Goal: Check status: Check status

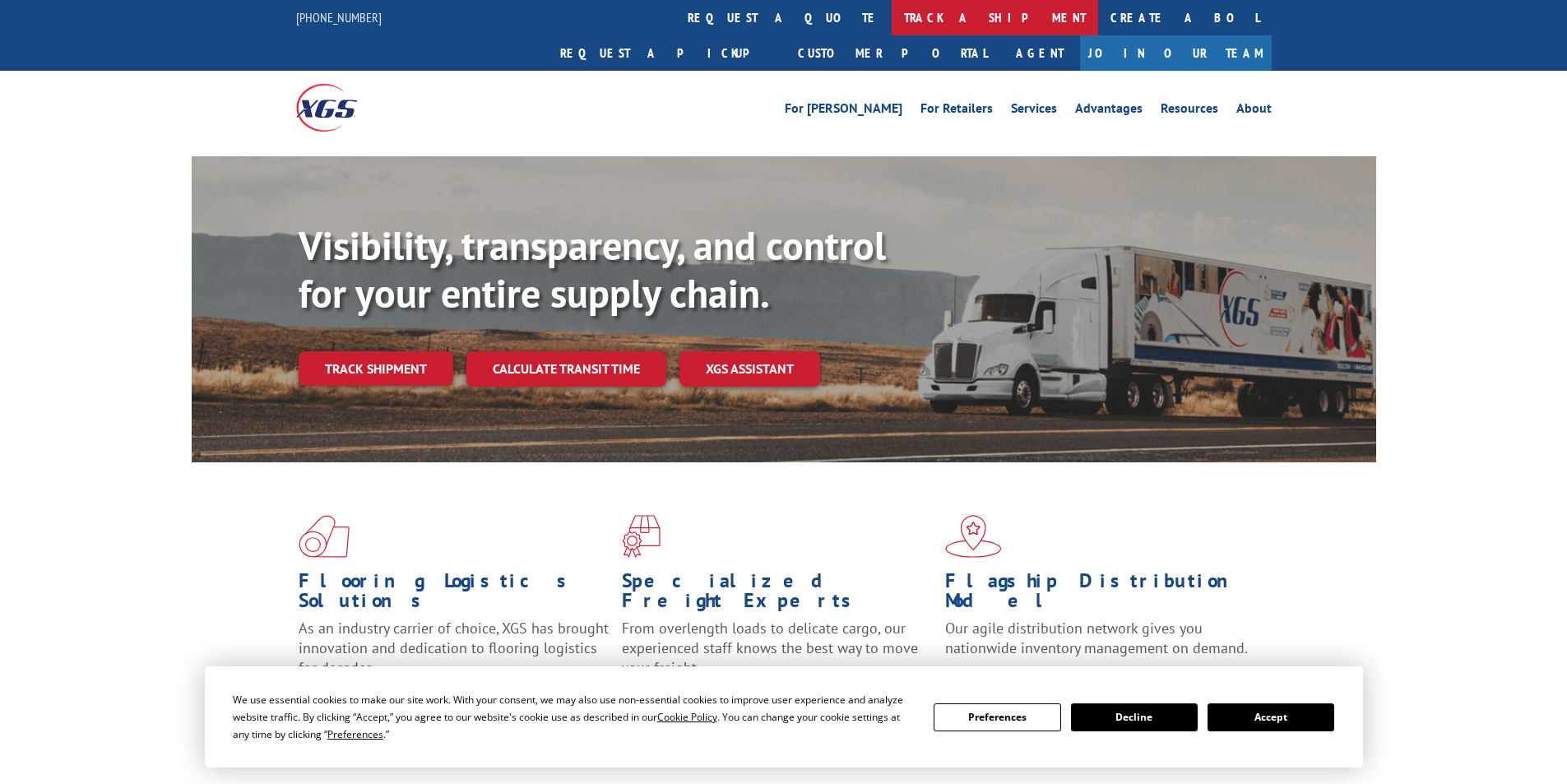
click at [892, 15] on link "track a shipment" at bounding box center [995, 18] width 207 height 36
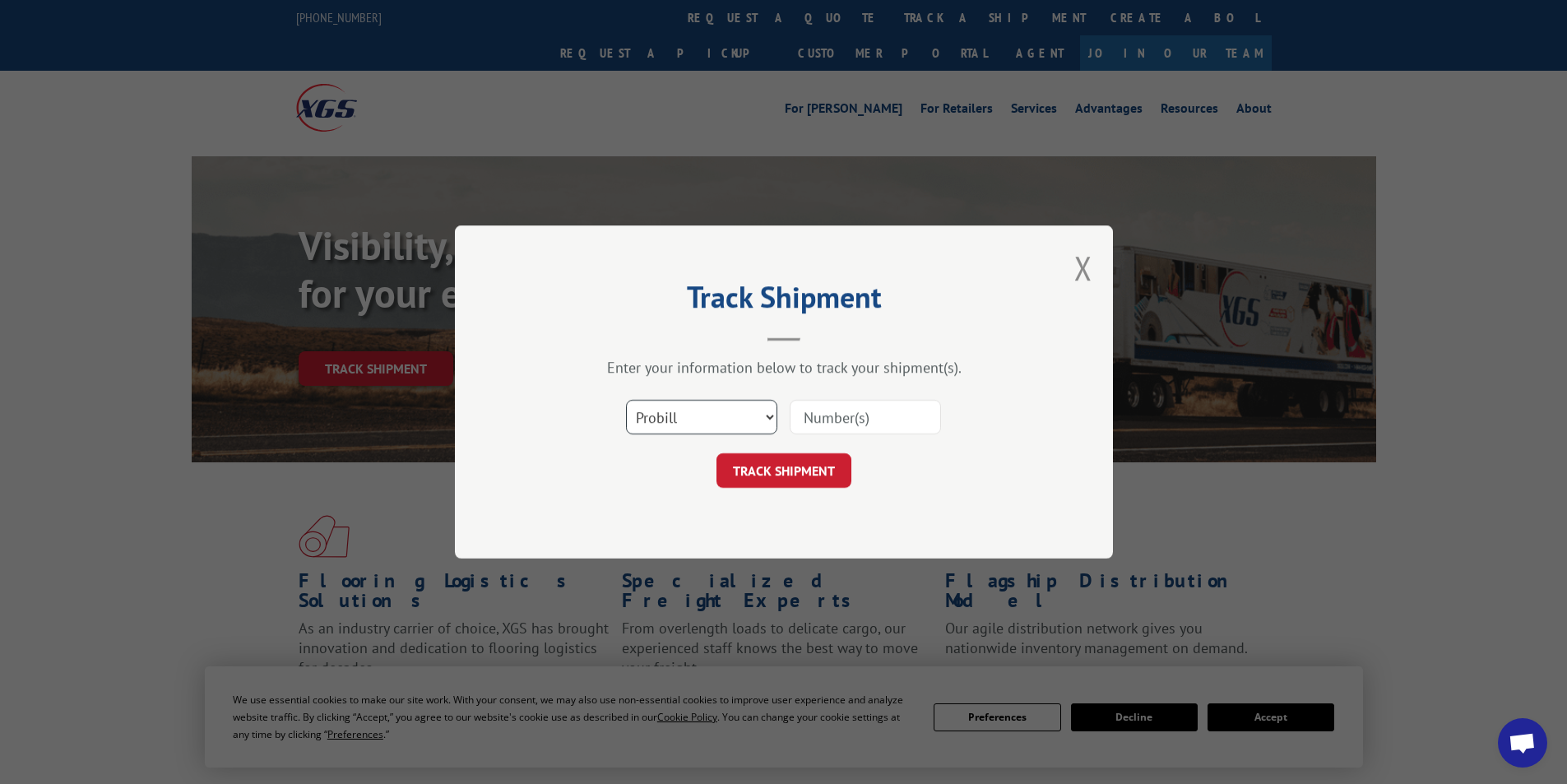
drag, startPoint x: 769, startPoint y: 416, endPoint x: 753, endPoint y: 433, distance: 23.3
click at [769, 416] on select "Select category... Probill BOL PO" at bounding box center [702, 416] width 151 height 35
select select "po"
click at [626, 400] on select "Select category... Probill BOL PO" at bounding box center [702, 416] width 151 height 35
click at [845, 409] on input at bounding box center [865, 416] width 151 height 35
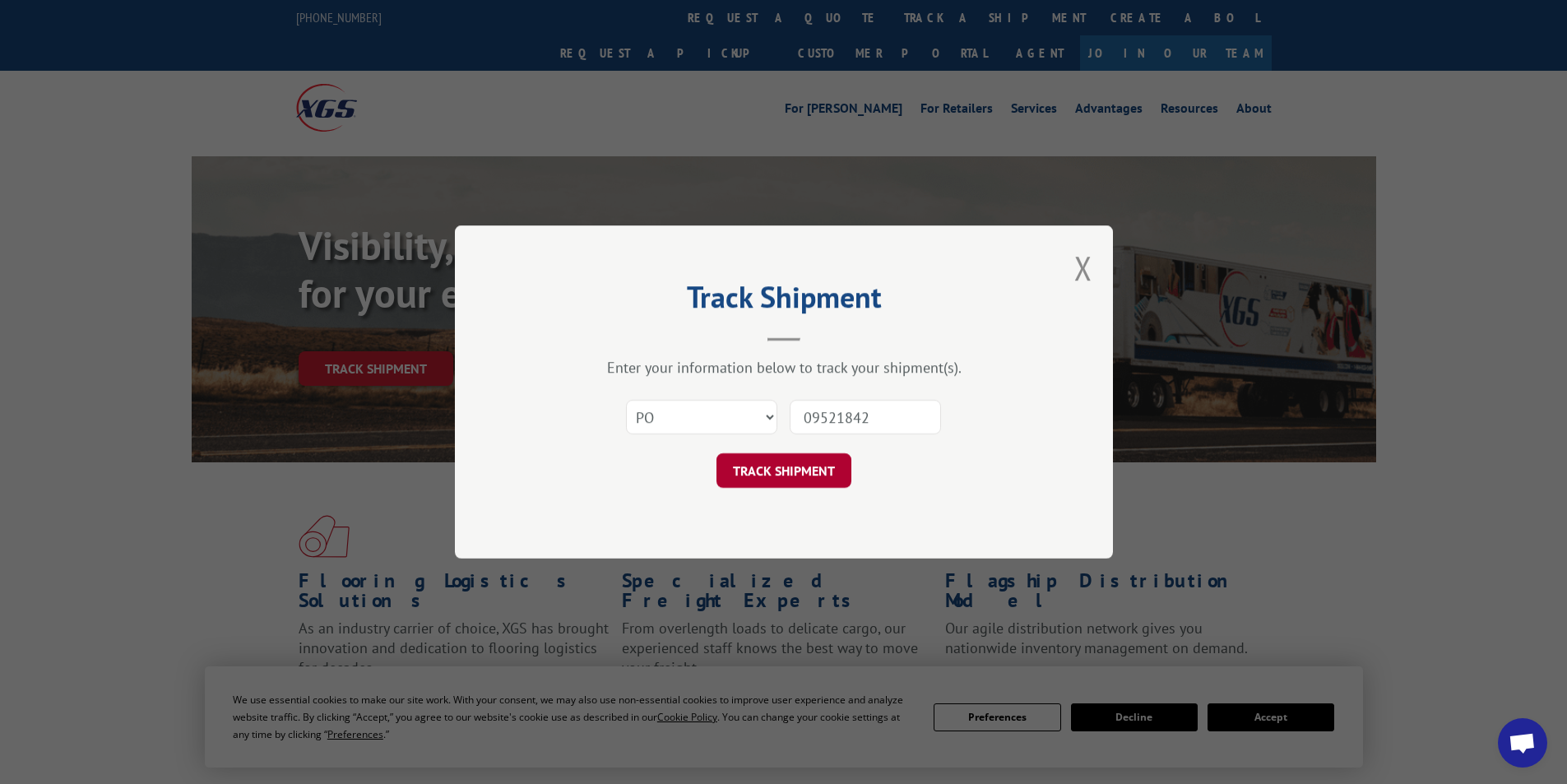
type input "09521842"
click at [815, 473] on button "TRACK SHIPMENT" at bounding box center [784, 470] width 135 height 35
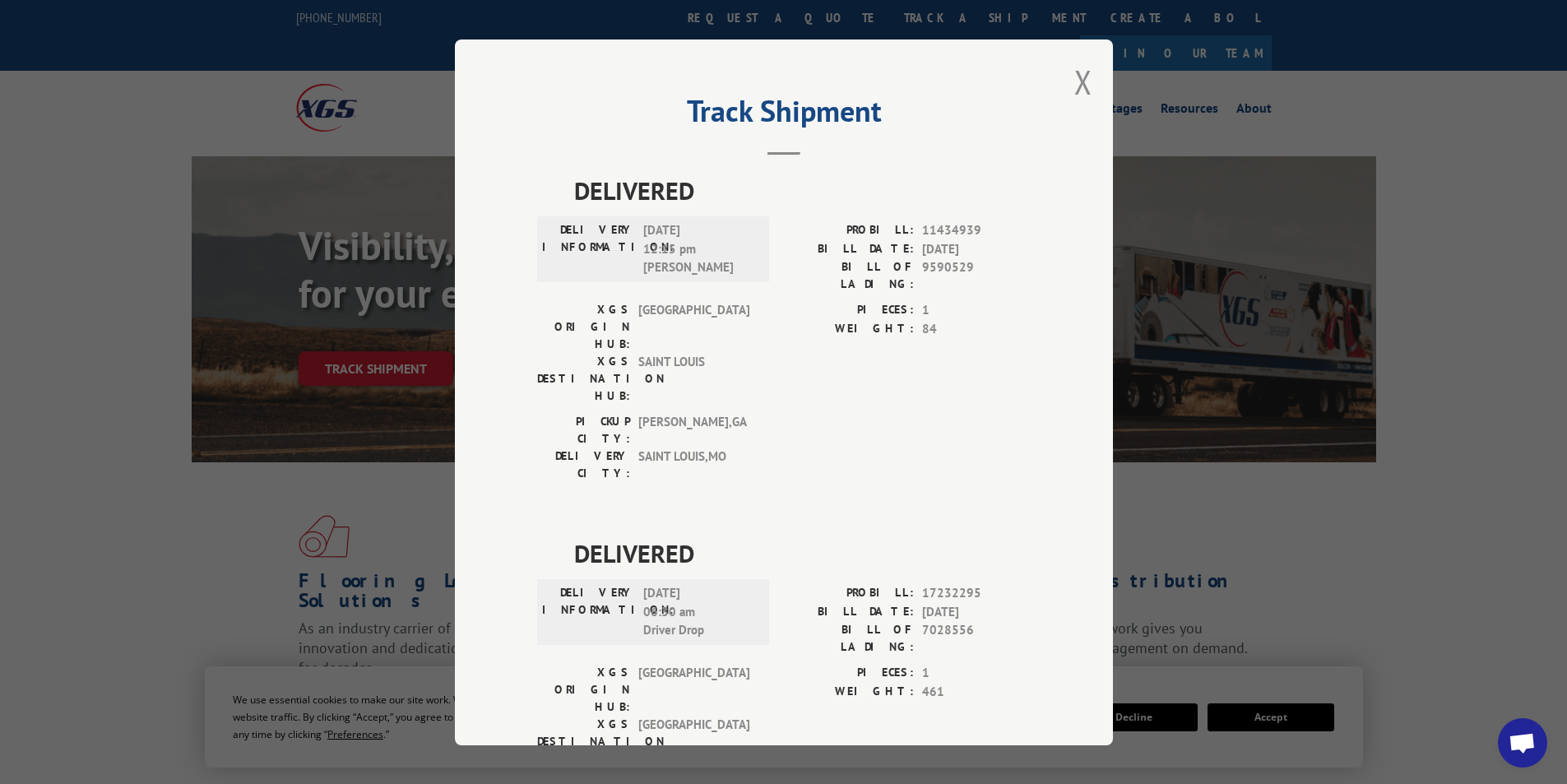
drag, startPoint x: 1118, startPoint y: 523, endPoint x: 1109, endPoint y: 680, distance: 157.3
click at [1109, 680] on div "Track Shipment DELIVERED DELIVERY INFORMATION: [DATE] 12:15 pm [PERSON_NAME]: 1…" at bounding box center [784, 392] width 1567 height 784
click at [1080, 74] on button "Close modal" at bounding box center [1083, 82] width 18 height 43
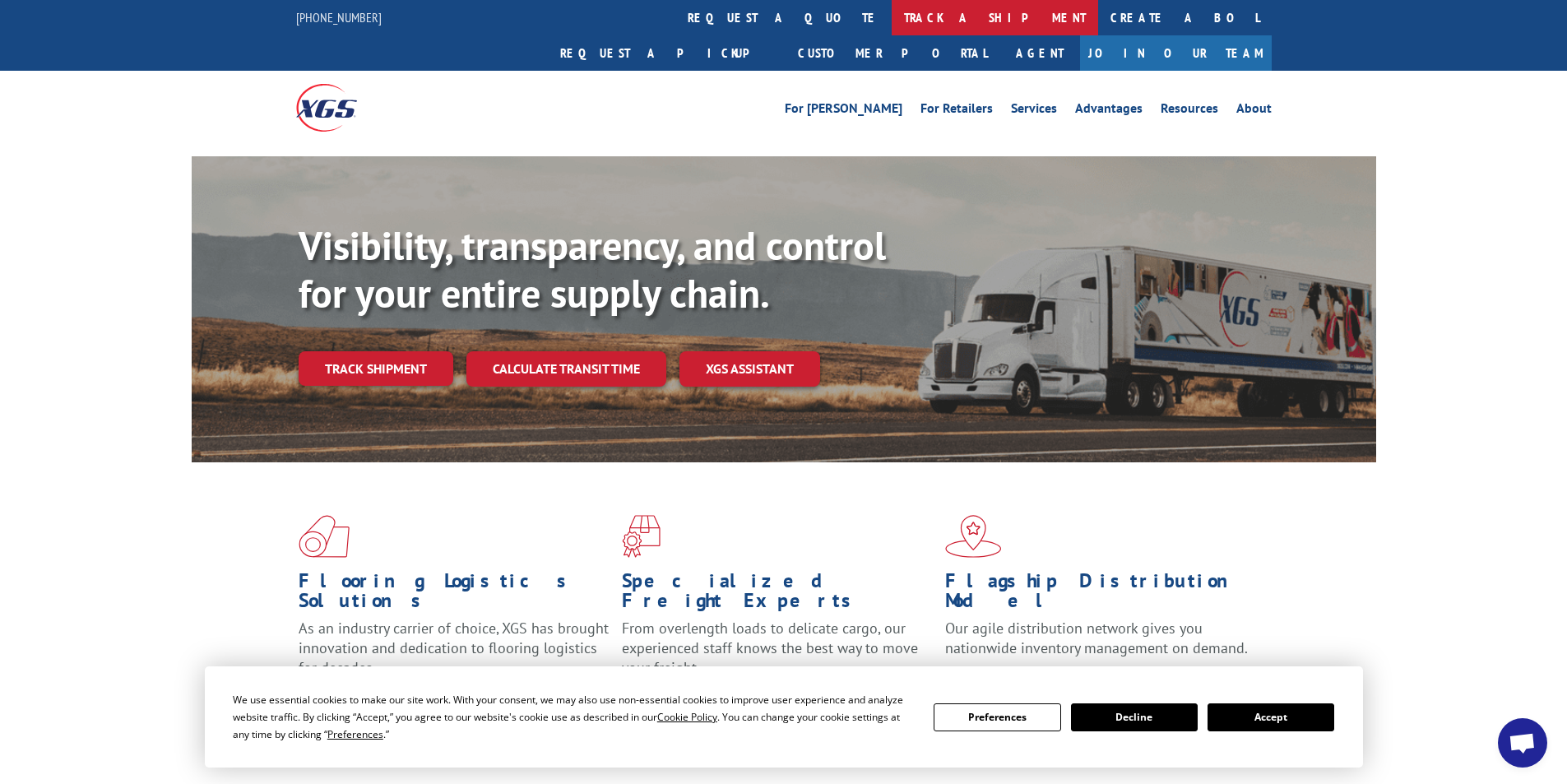
click at [892, 11] on link "track a shipment" at bounding box center [995, 18] width 207 height 36
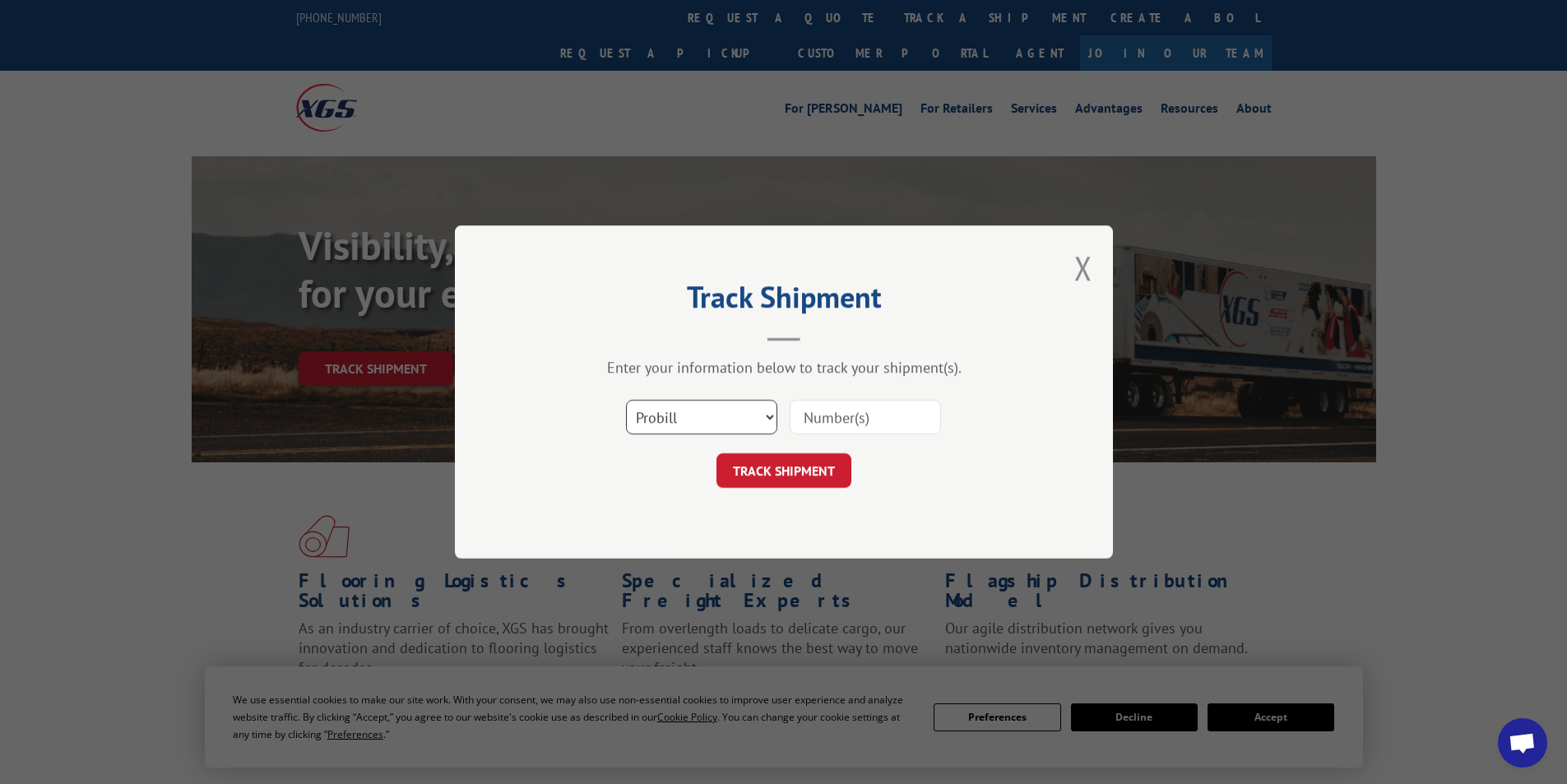
click at [769, 414] on select "Select category... Probill BOL PO" at bounding box center [702, 416] width 151 height 35
select select "po"
click at [626, 400] on select "Select category... Probill BOL PO" at bounding box center [702, 416] width 151 height 35
click at [826, 410] on input at bounding box center [865, 416] width 151 height 35
type input "09521870"
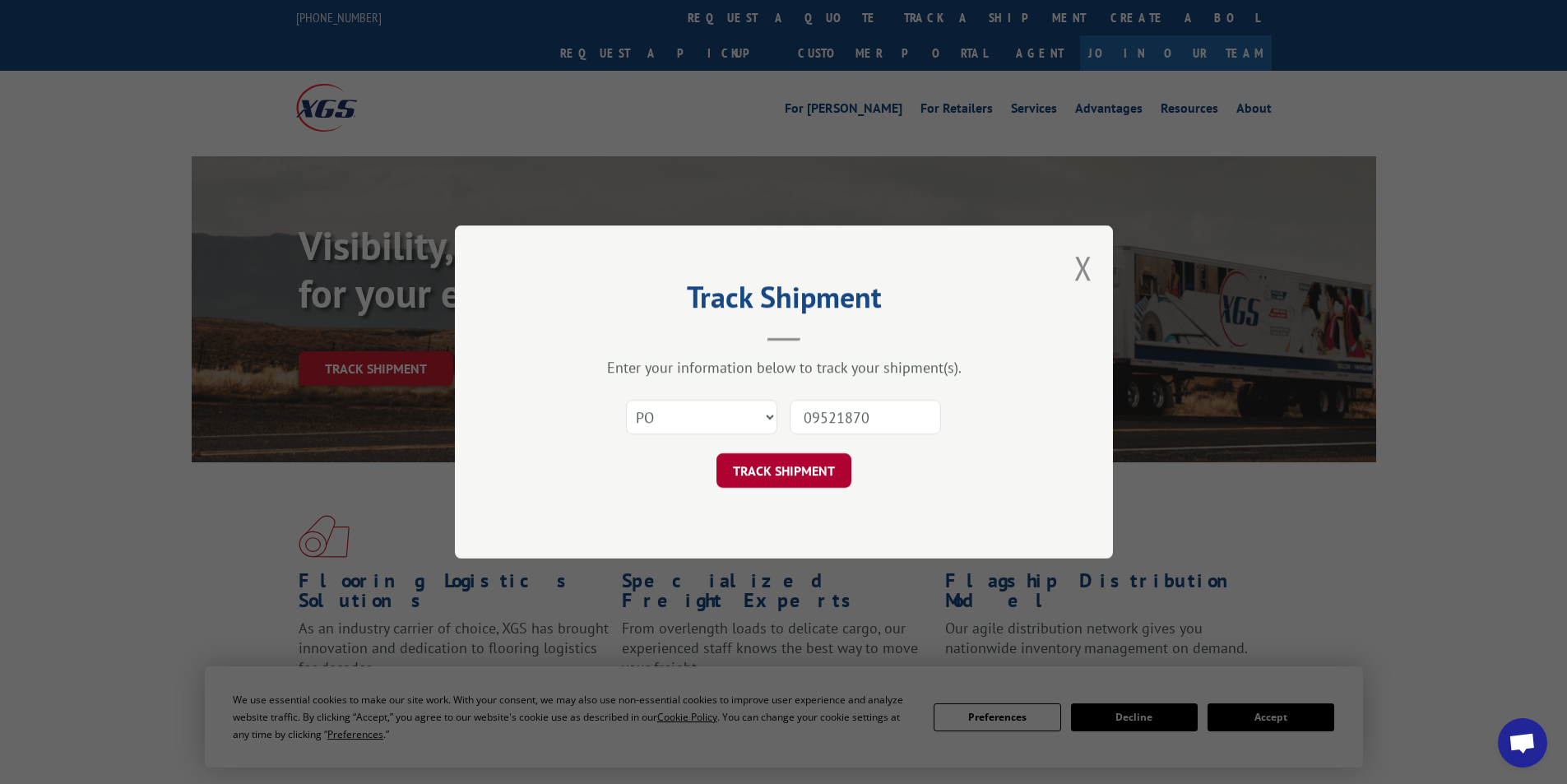
click at [782, 463] on button "TRACK SHIPMENT" at bounding box center [784, 470] width 135 height 35
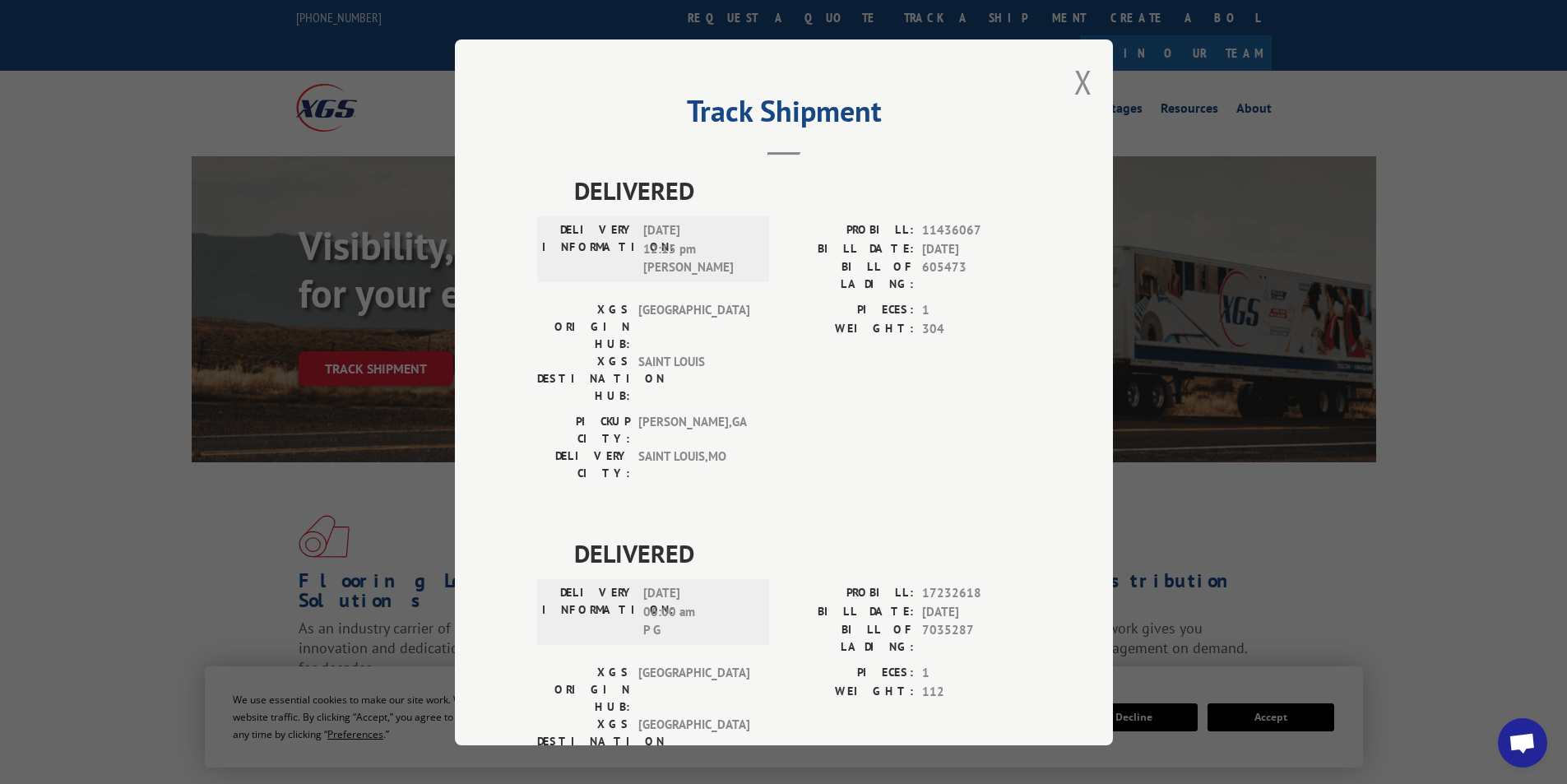
scroll to position [36, 0]
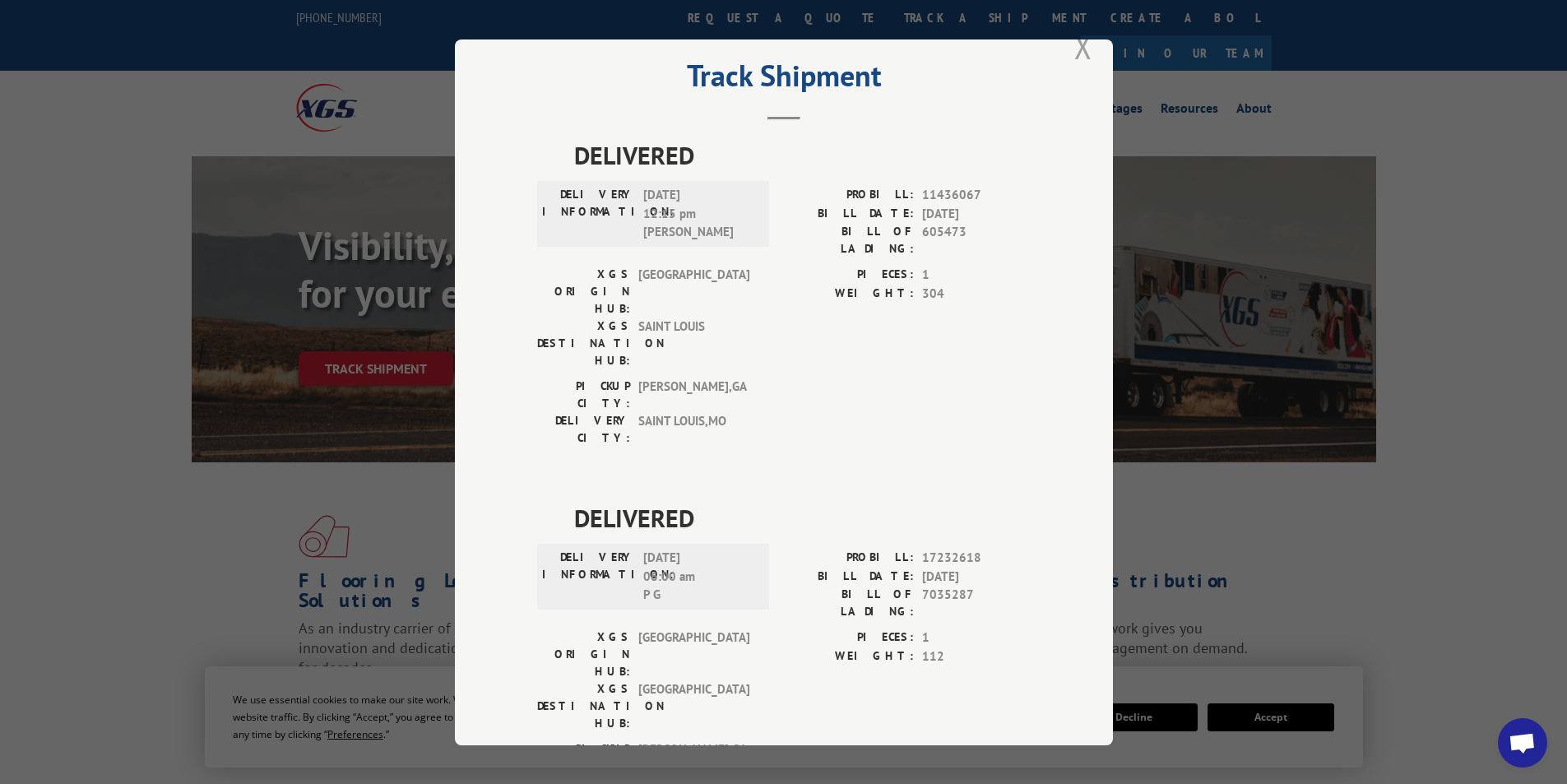
click at [1074, 52] on button "Close modal" at bounding box center [1083, 46] width 18 height 43
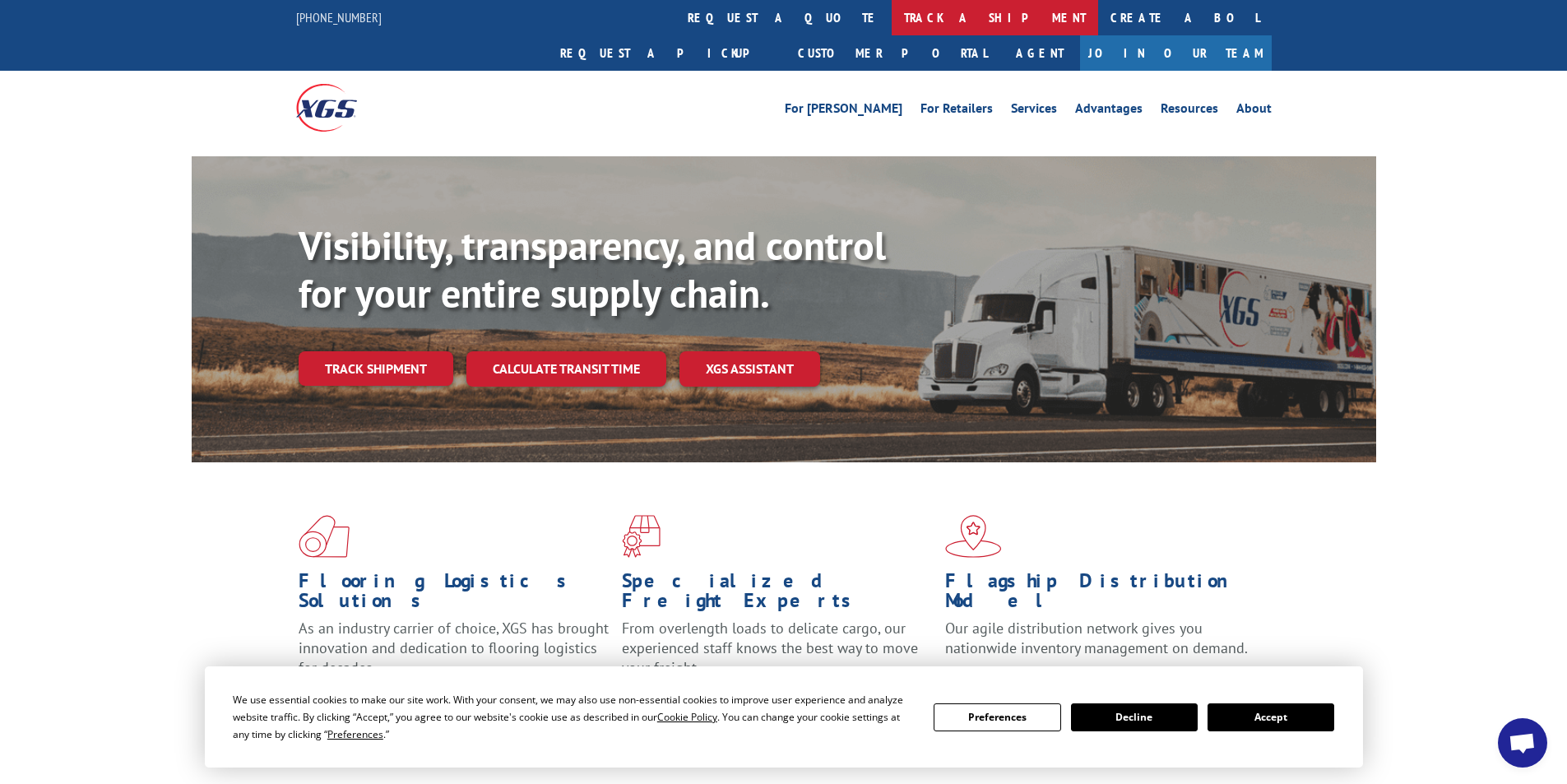
click at [892, 18] on link "track a shipment" at bounding box center [995, 18] width 207 height 36
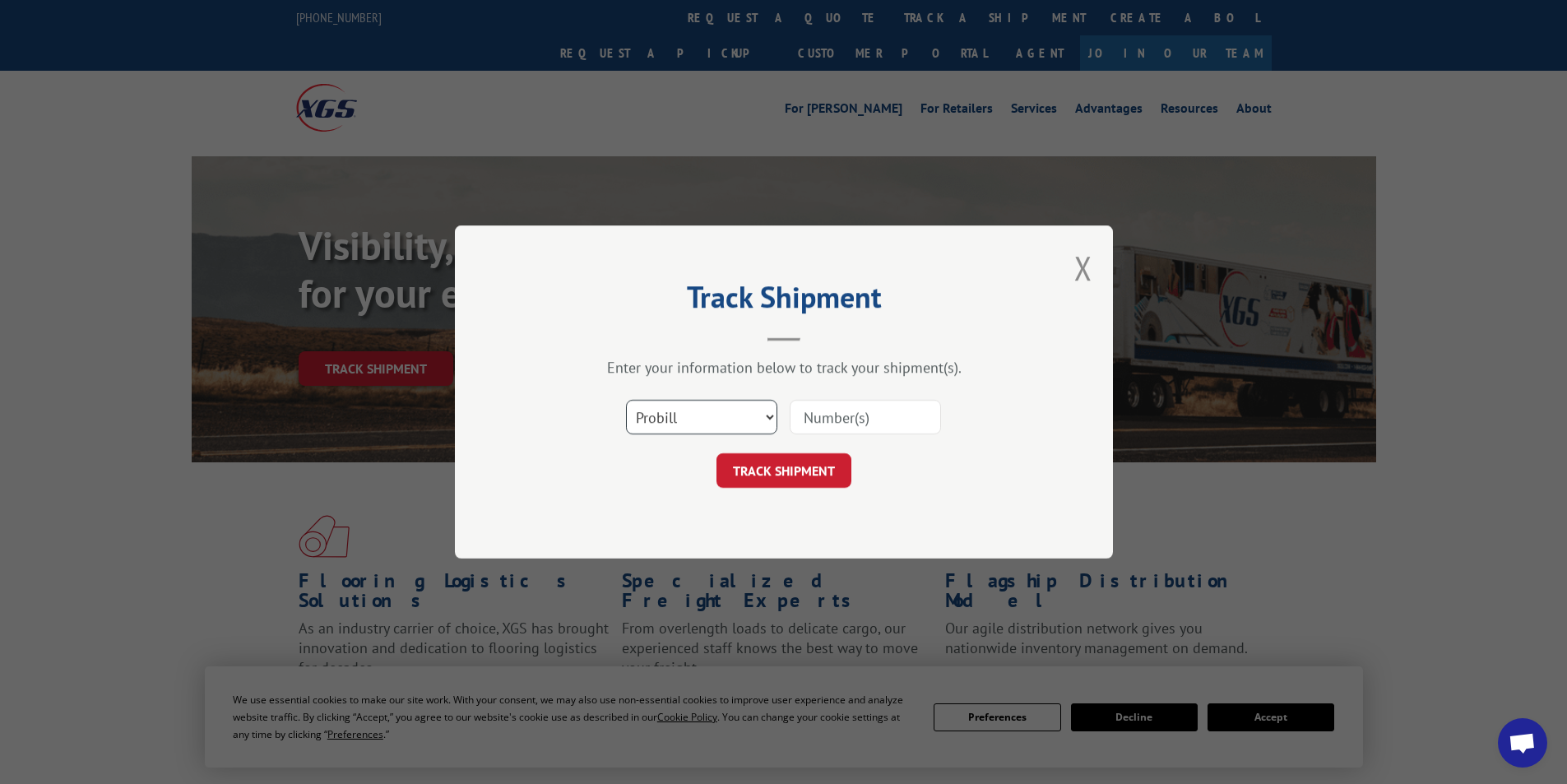
drag, startPoint x: 766, startPoint y: 413, endPoint x: 753, endPoint y: 419, distance: 14.3
click at [766, 413] on select "Select category... Probill BOL PO" at bounding box center [702, 416] width 151 height 35
select select "po"
click at [626, 400] on select "Select category... Probill BOL PO" at bounding box center [702, 416] width 151 height 35
click at [829, 412] on input at bounding box center [865, 416] width 151 height 35
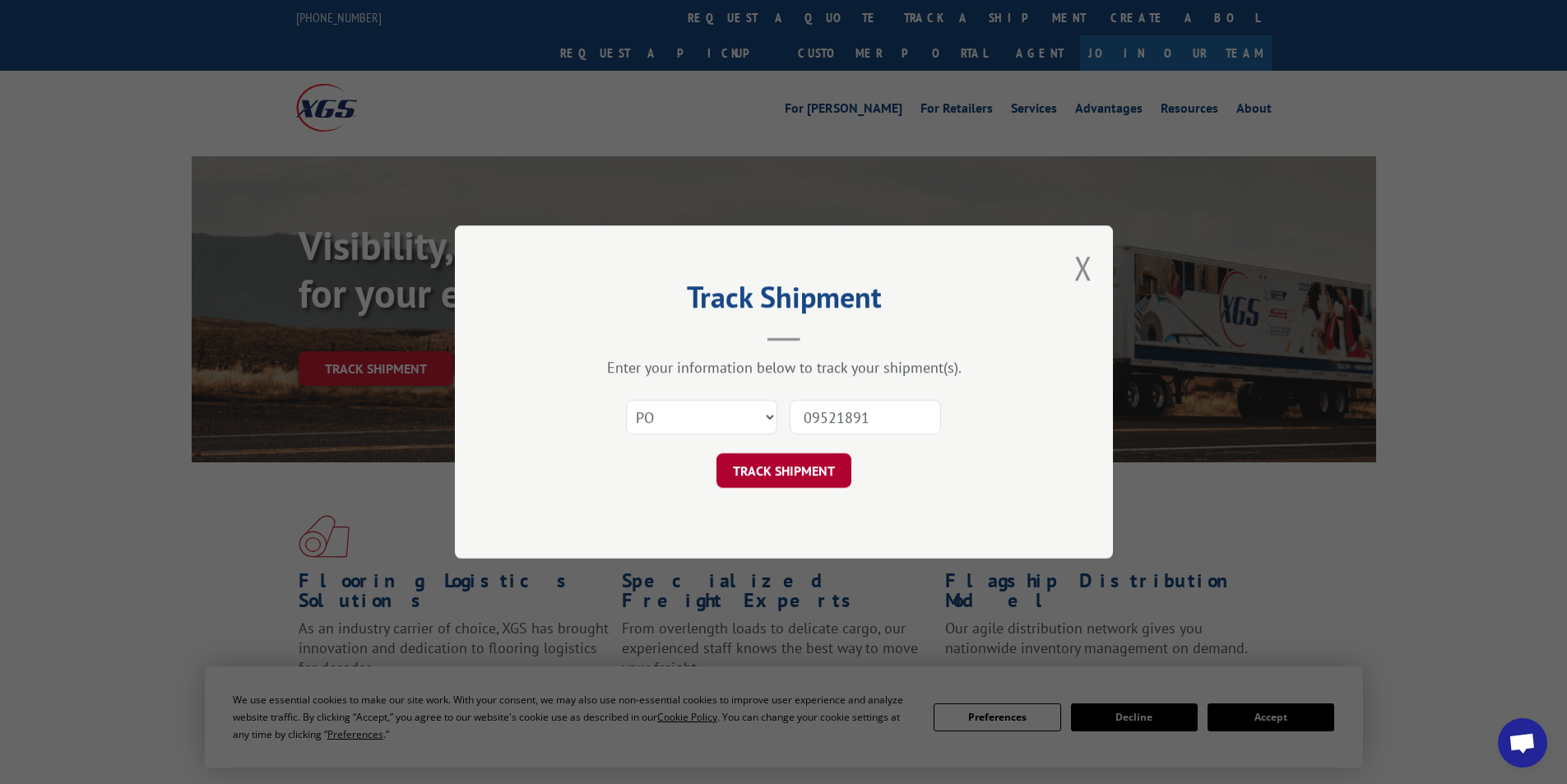
type input "09521891"
click at [815, 470] on button "TRACK SHIPMENT" at bounding box center [784, 470] width 135 height 35
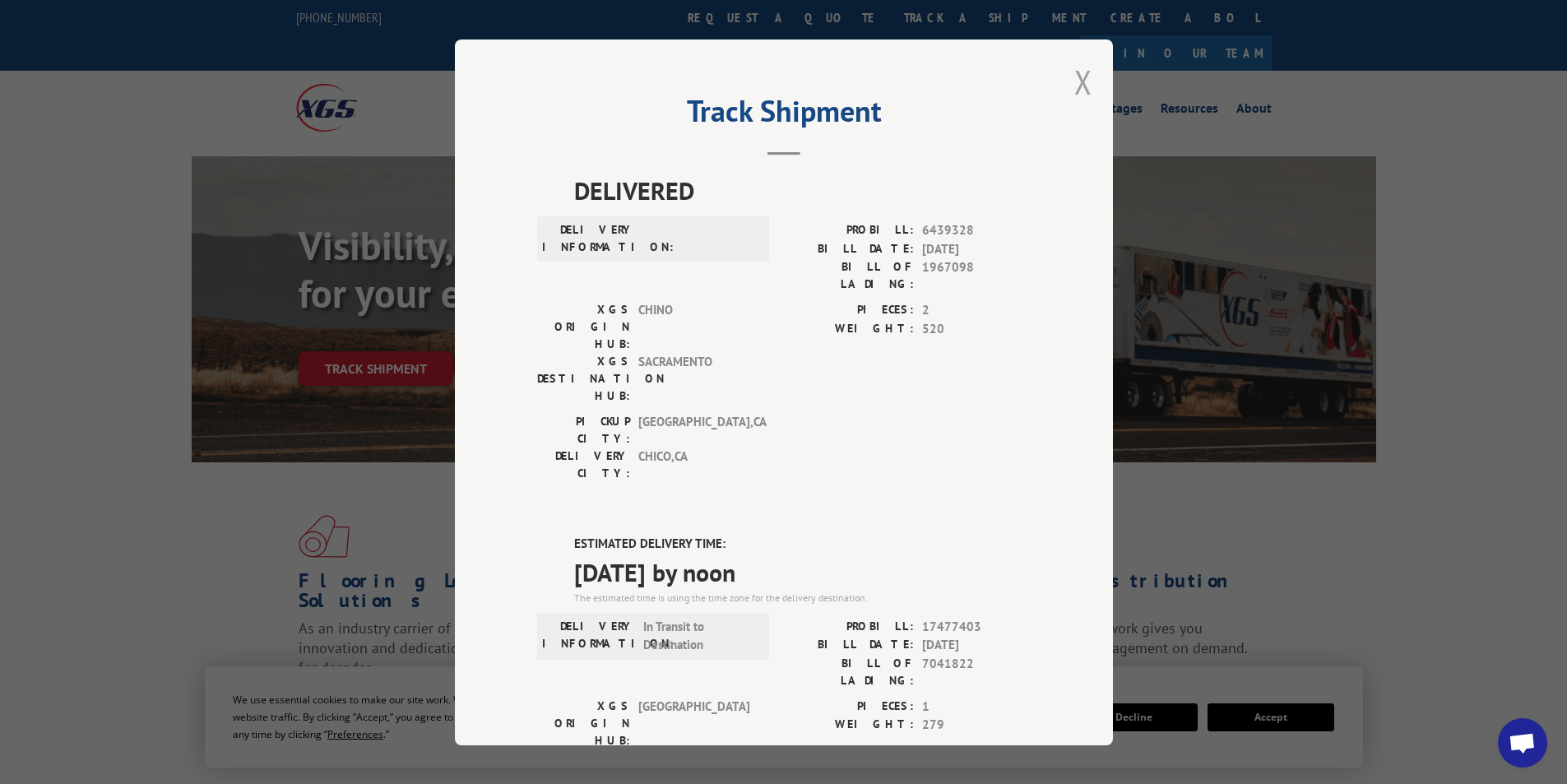
click at [1074, 74] on button "Close modal" at bounding box center [1083, 82] width 18 height 43
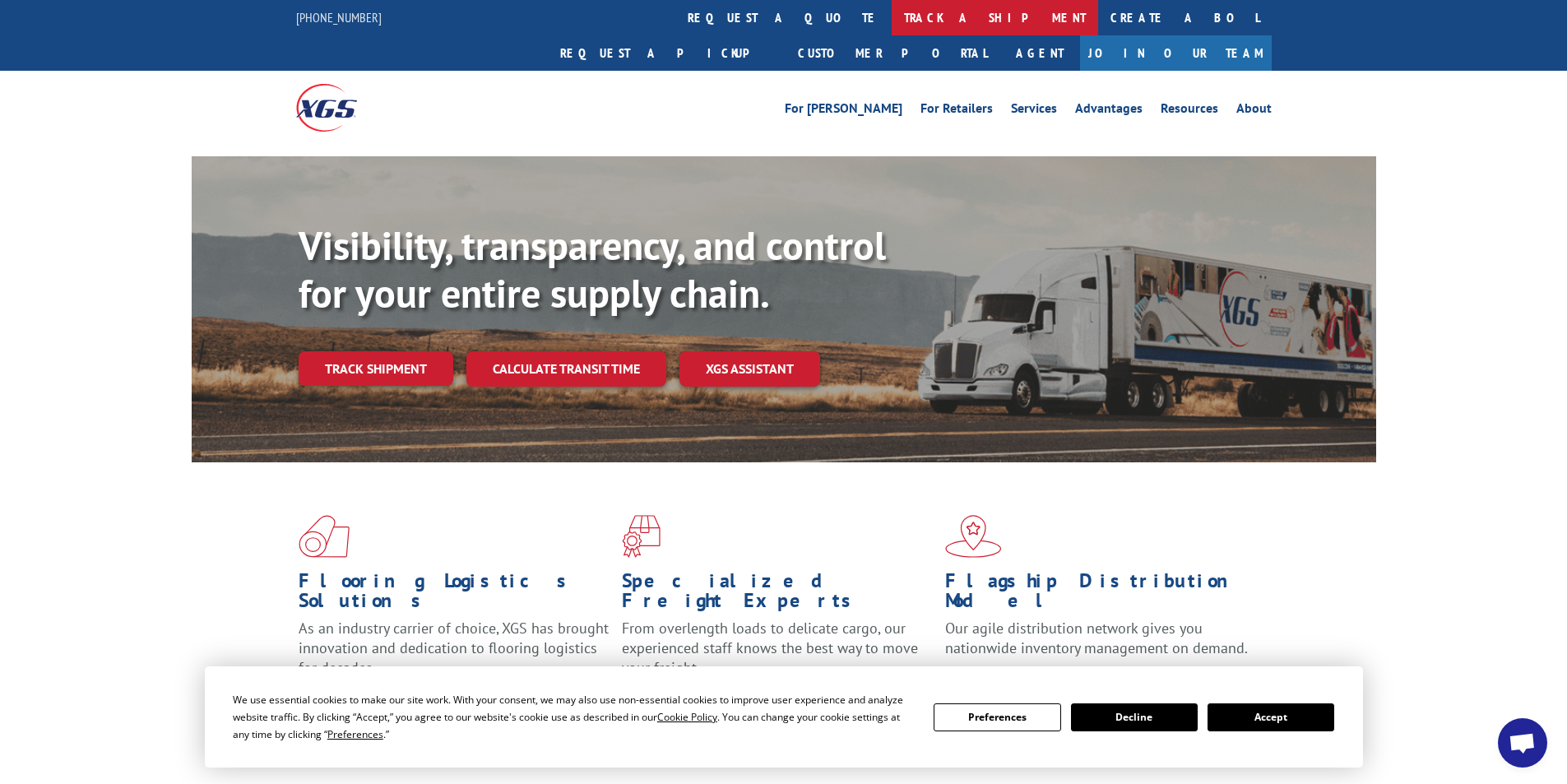
click at [892, 20] on link "track a shipment" at bounding box center [995, 18] width 207 height 36
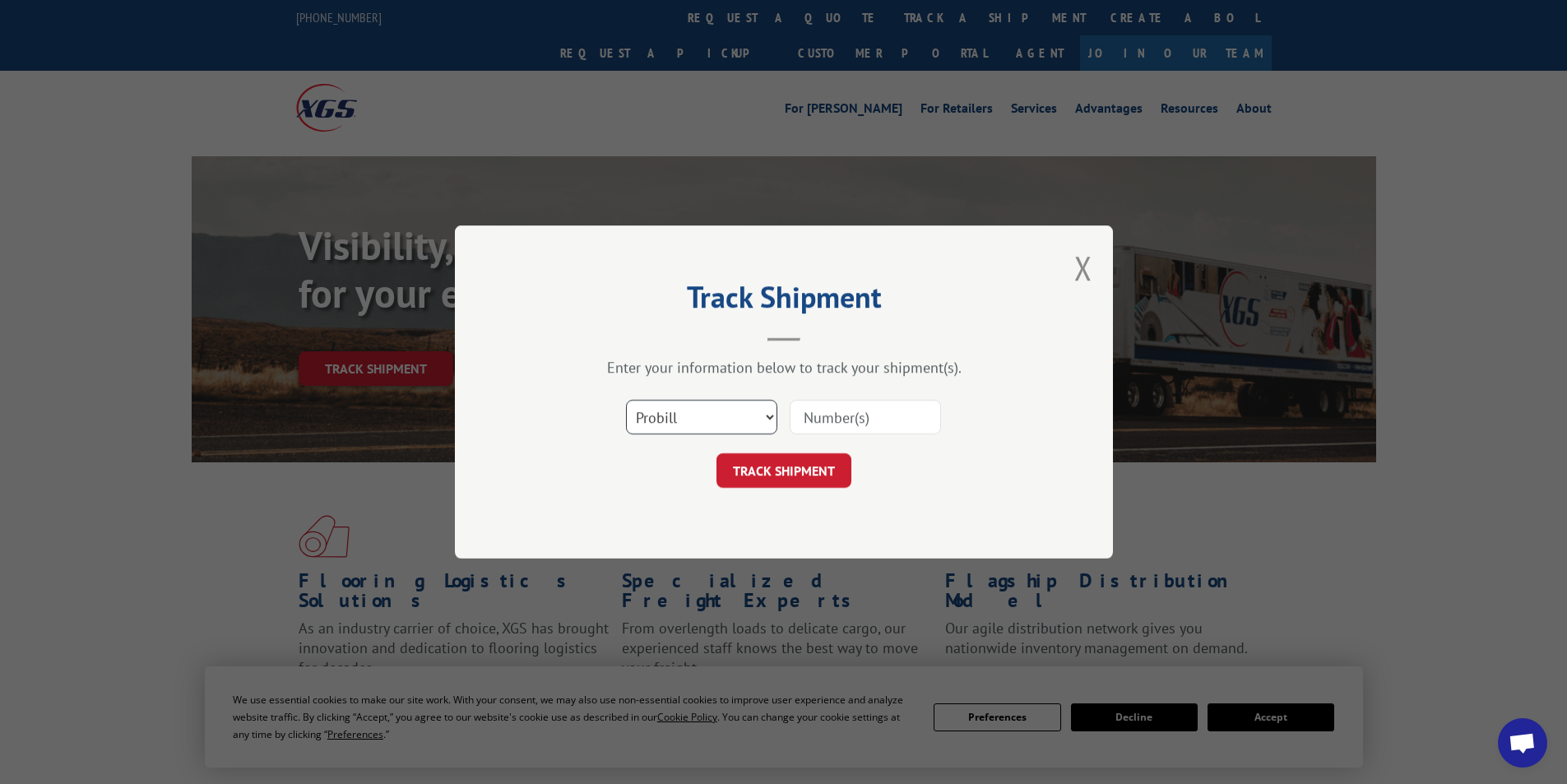
click at [771, 410] on select "Select category... Probill BOL PO" at bounding box center [702, 416] width 151 height 35
select select "po"
click at [626, 400] on select "Select category... Probill BOL PO" at bounding box center [702, 416] width 151 height 35
click at [841, 408] on input at bounding box center [865, 416] width 151 height 35
type input "09521879"
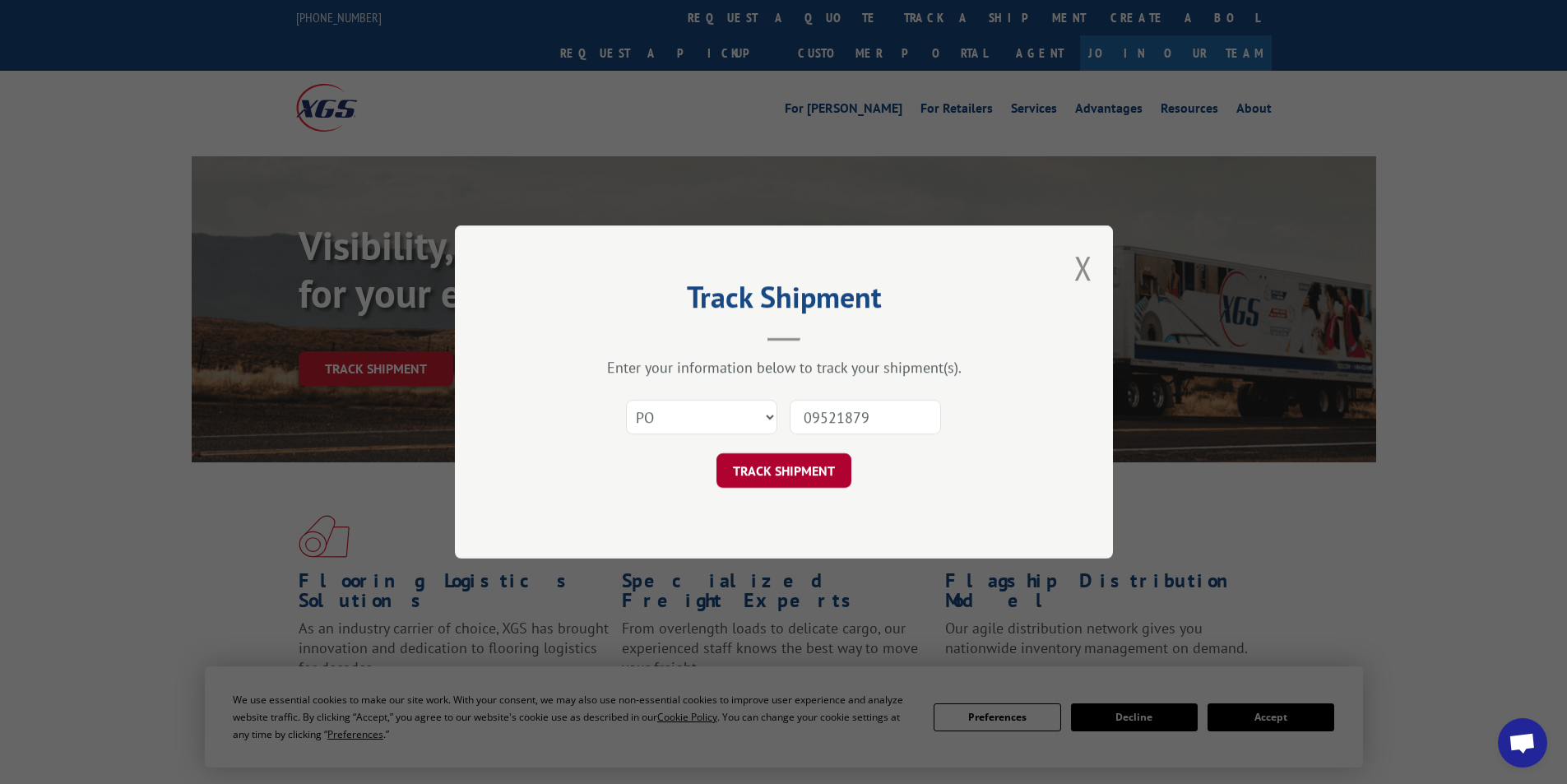
click at [816, 466] on button "TRACK SHIPMENT" at bounding box center [784, 470] width 135 height 35
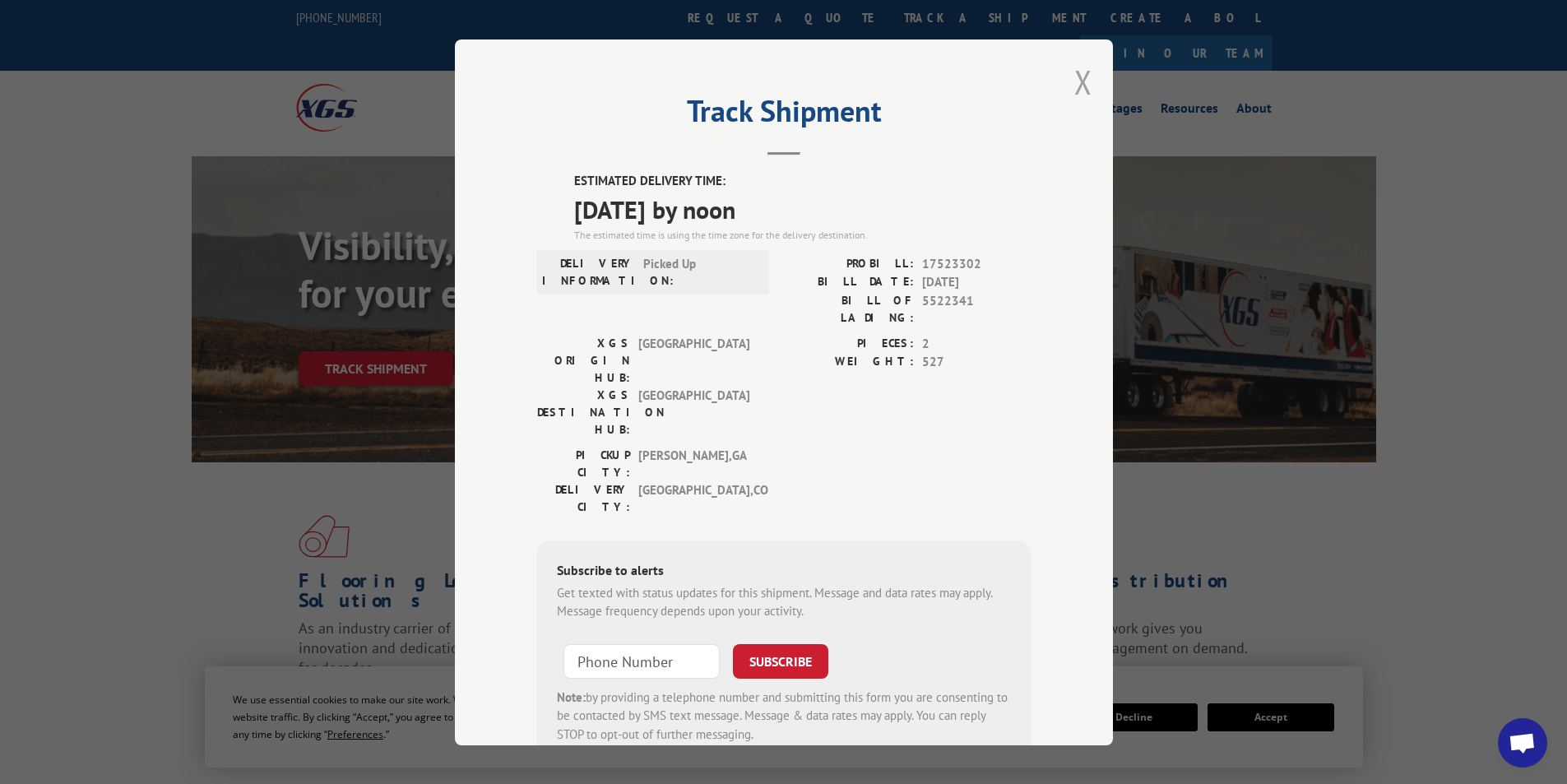
click at [1074, 82] on button "Close modal" at bounding box center [1083, 82] width 18 height 43
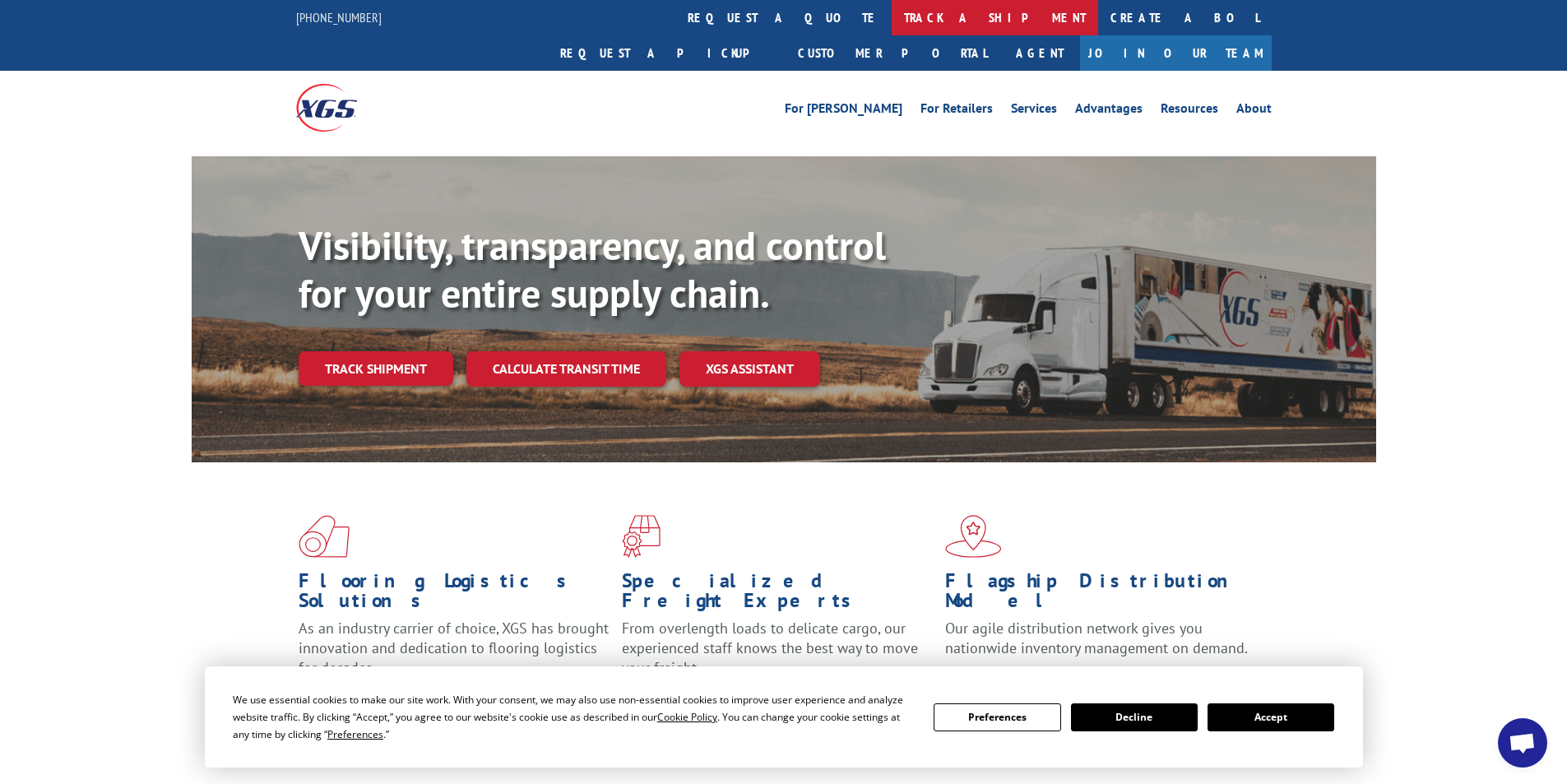
click at [892, 8] on link "track a shipment" at bounding box center [995, 18] width 207 height 36
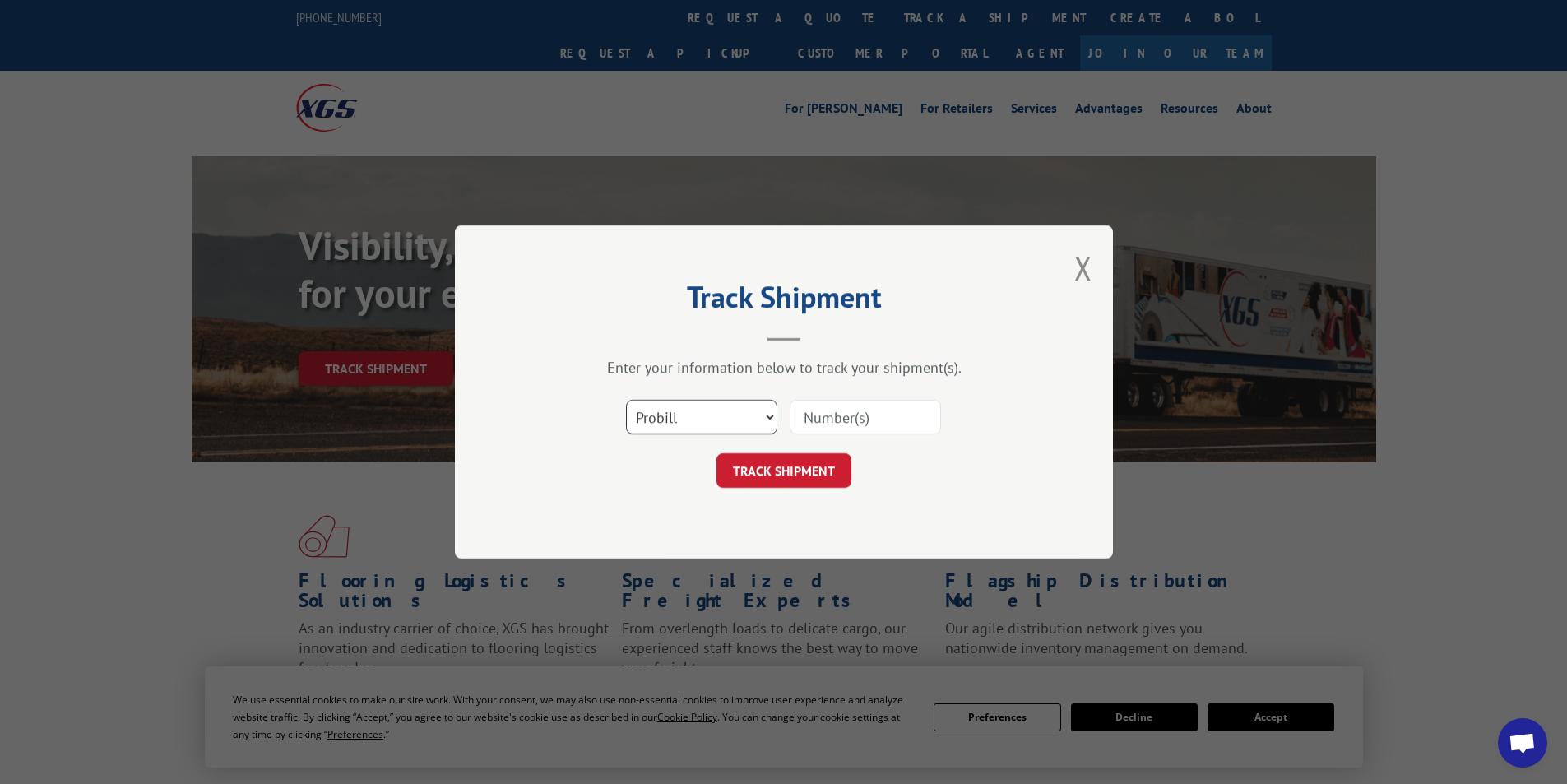
drag, startPoint x: 770, startPoint y: 416, endPoint x: 761, endPoint y: 430, distance: 16.6
click at [769, 416] on select "Select category... Probill BOL PO" at bounding box center [702, 416] width 151 height 35
select select "po"
click at [626, 400] on select "Select category... Probill BOL PO" at bounding box center [702, 416] width 151 height 35
click at [838, 414] on input at bounding box center [865, 416] width 151 height 35
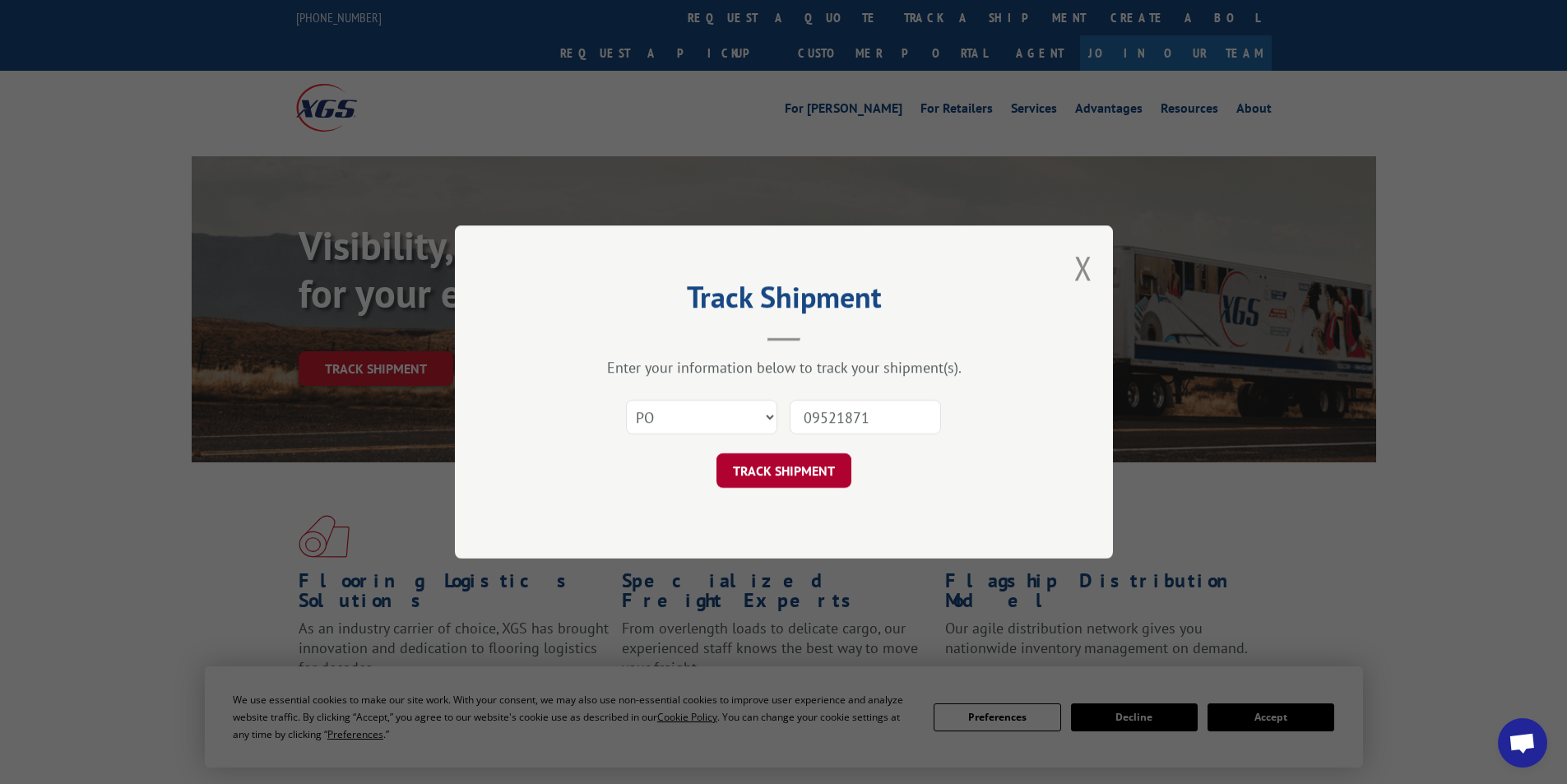
type input "09521871"
click at [815, 460] on button "TRACK SHIPMENT" at bounding box center [784, 470] width 135 height 35
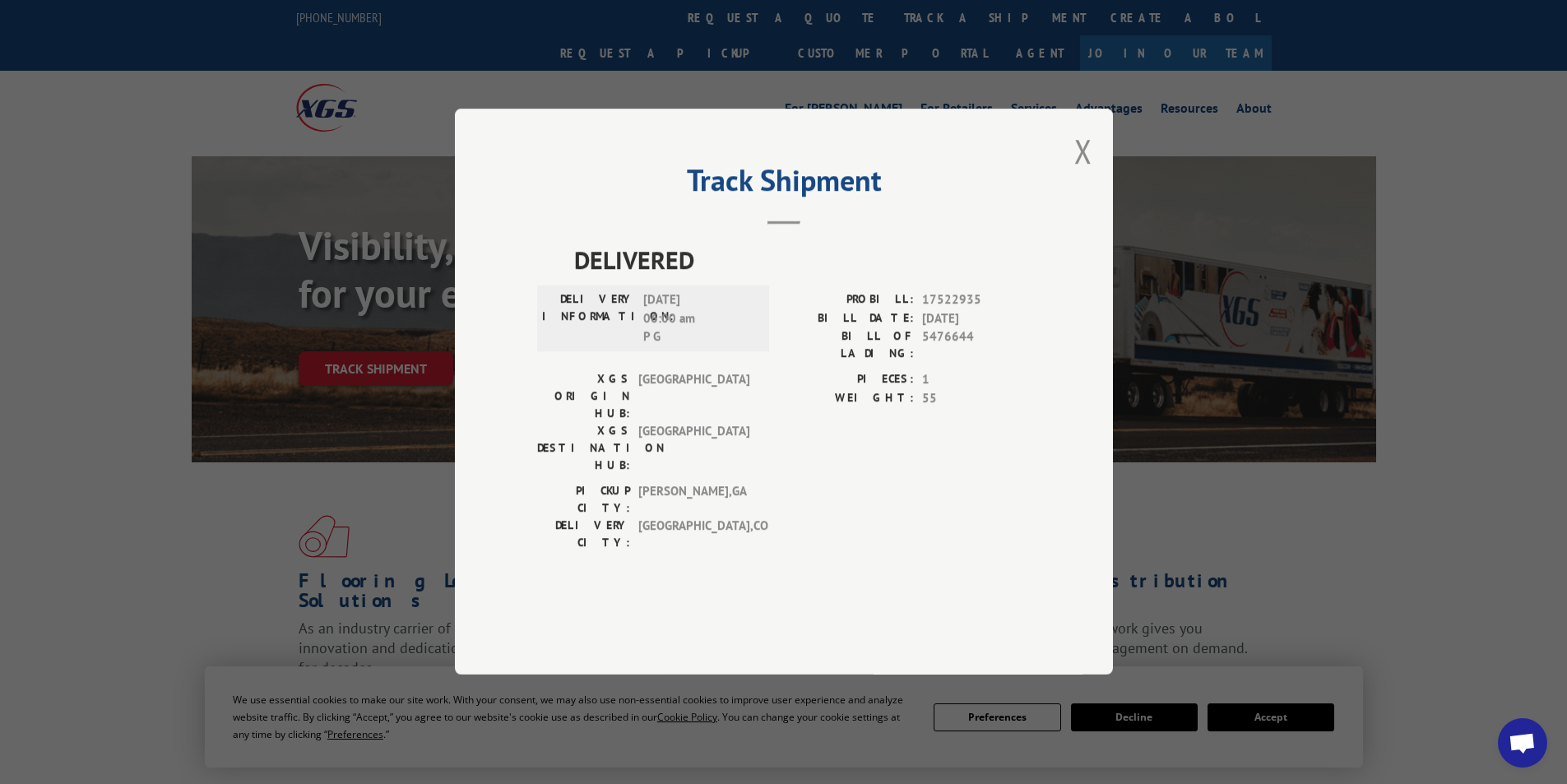
click at [1094, 194] on div "Track Shipment DELIVERED DELIVERY INFORMATION: [DATE] 06:00 am P G PROBILL: 175…" at bounding box center [784, 391] width 658 height 566
click at [1079, 173] on button "Close modal" at bounding box center [1083, 150] width 18 height 43
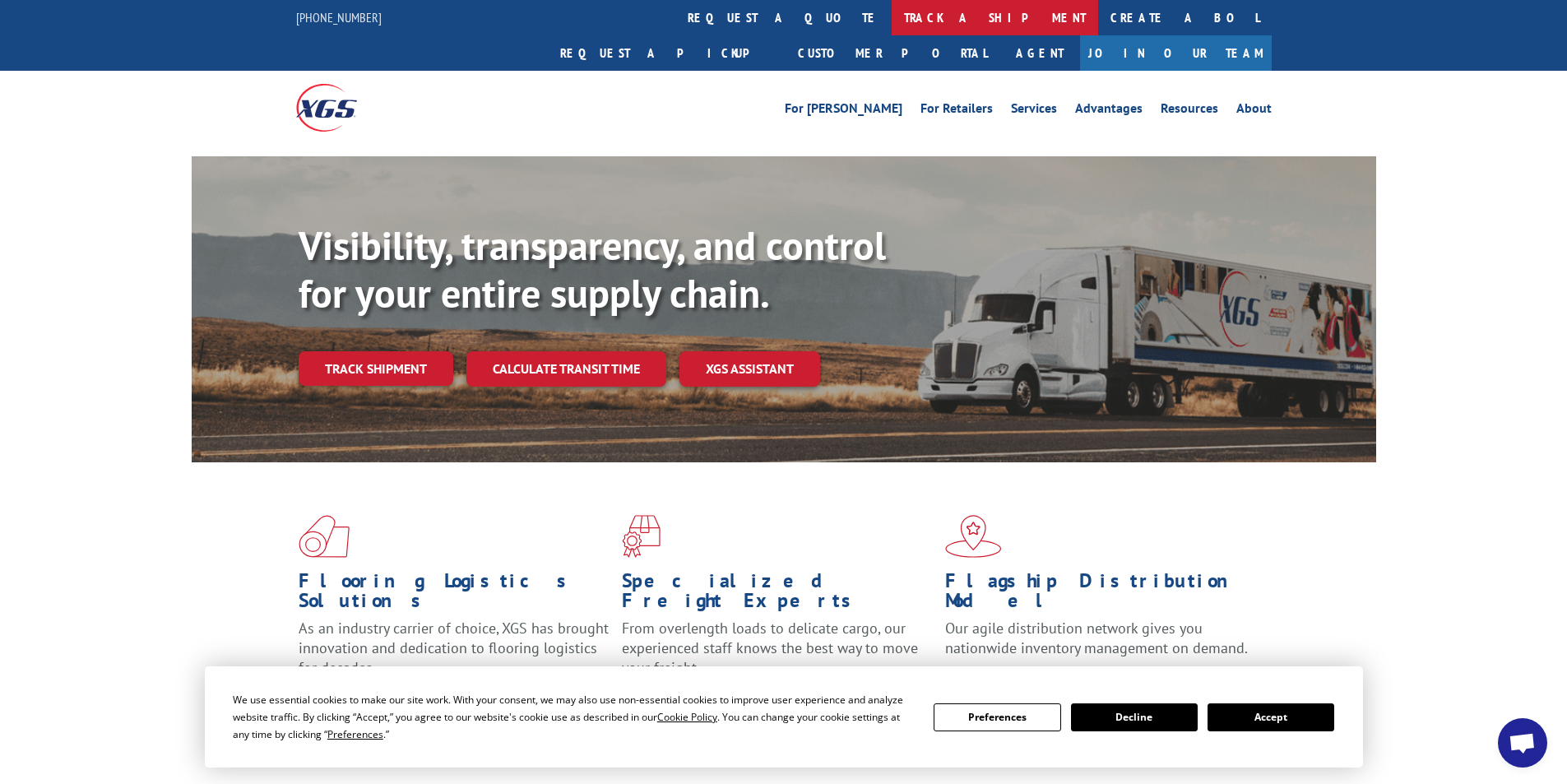
click at [892, 13] on link "track a shipment" at bounding box center [995, 18] width 207 height 36
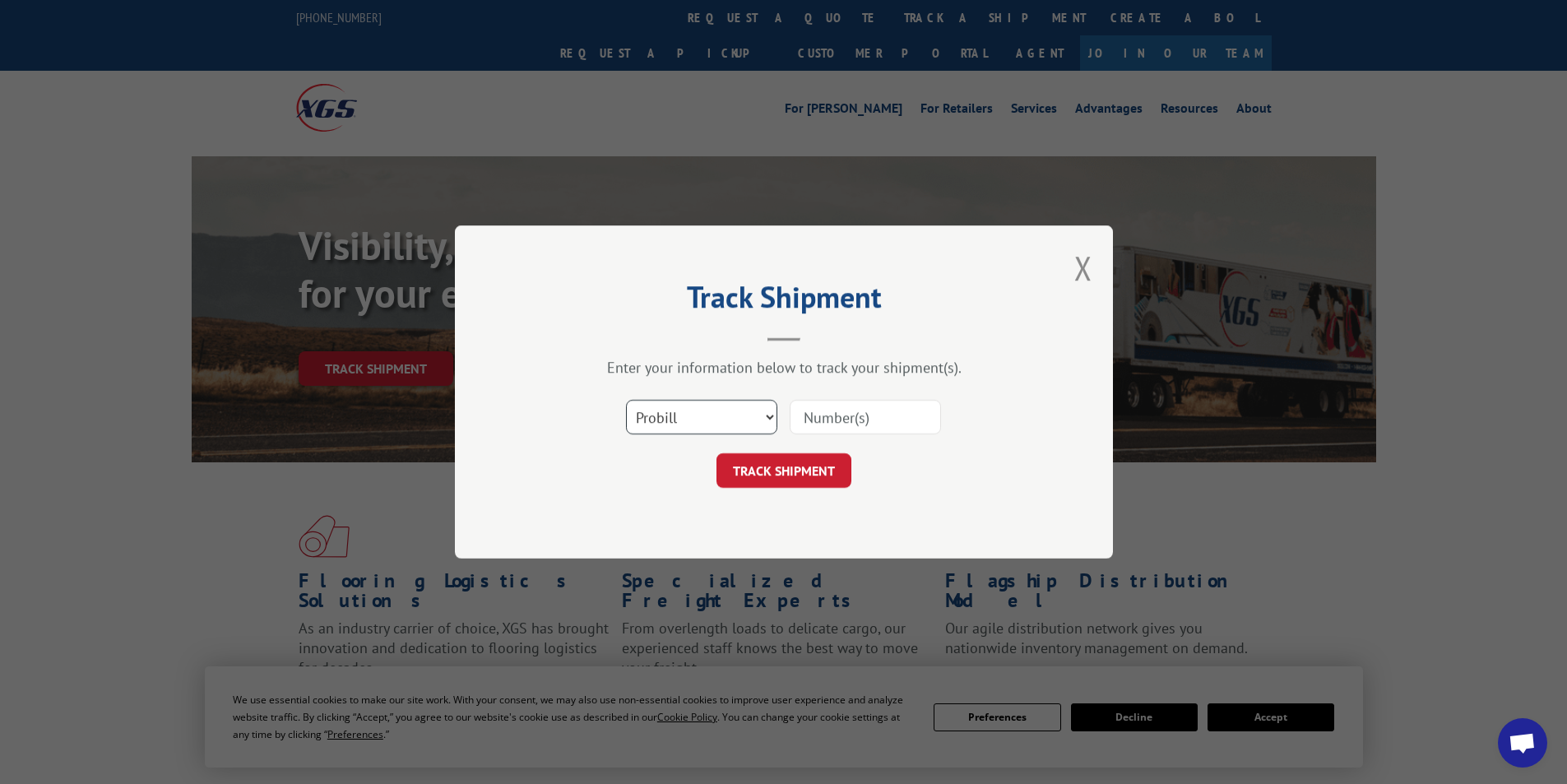
click at [771, 416] on select "Select category... Probill BOL PO" at bounding box center [702, 416] width 151 height 35
select select "po"
click at [626, 400] on select "Select category... Probill BOL PO" at bounding box center [702, 416] width 151 height 35
click at [815, 420] on input at bounding box center [865, 416] width 151 height 35
type input "09521924"
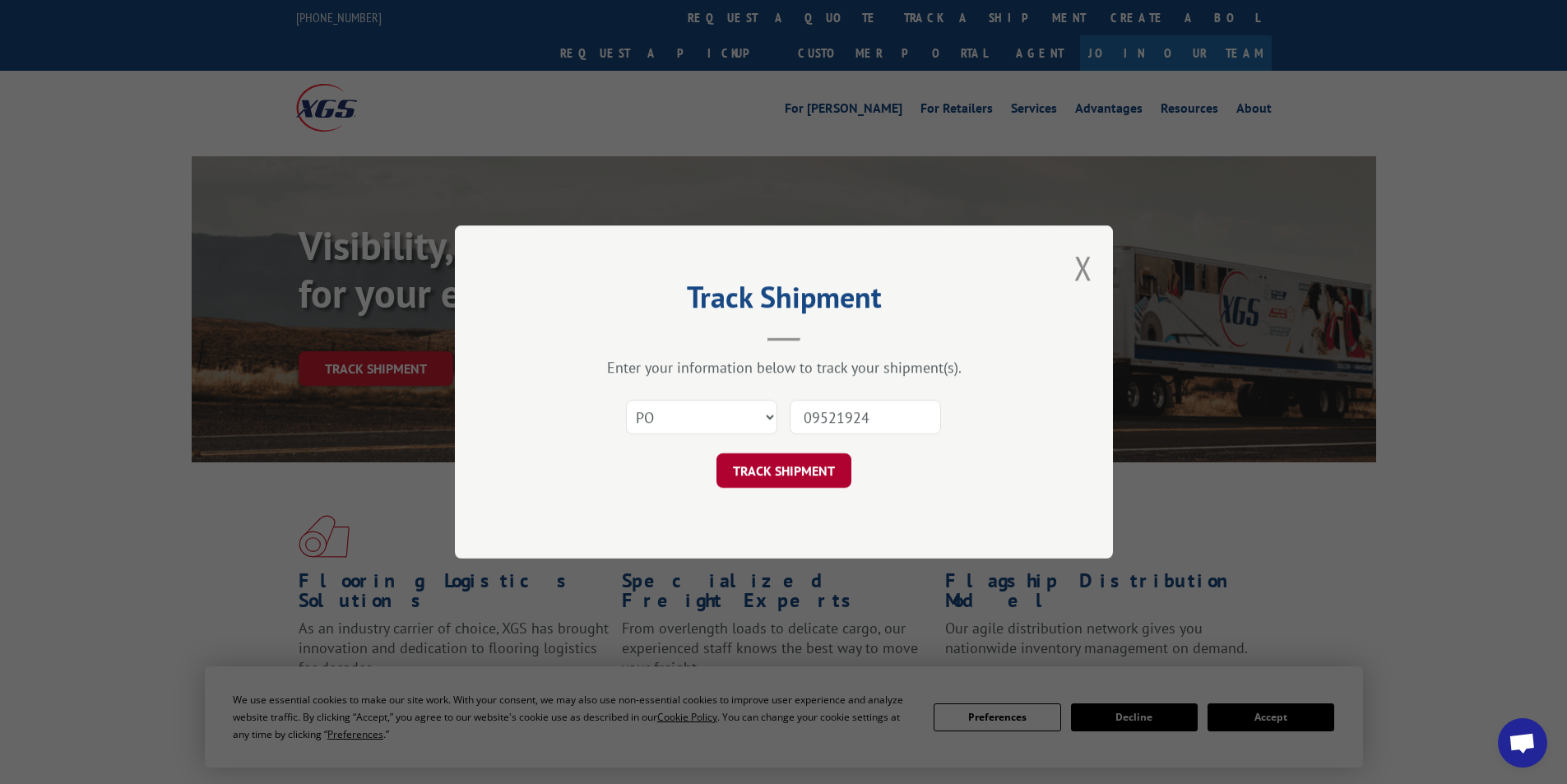
click at [807, 464] on button "TRACK SHIPMENT" at bounding box center [784, 470] width 135 height 35
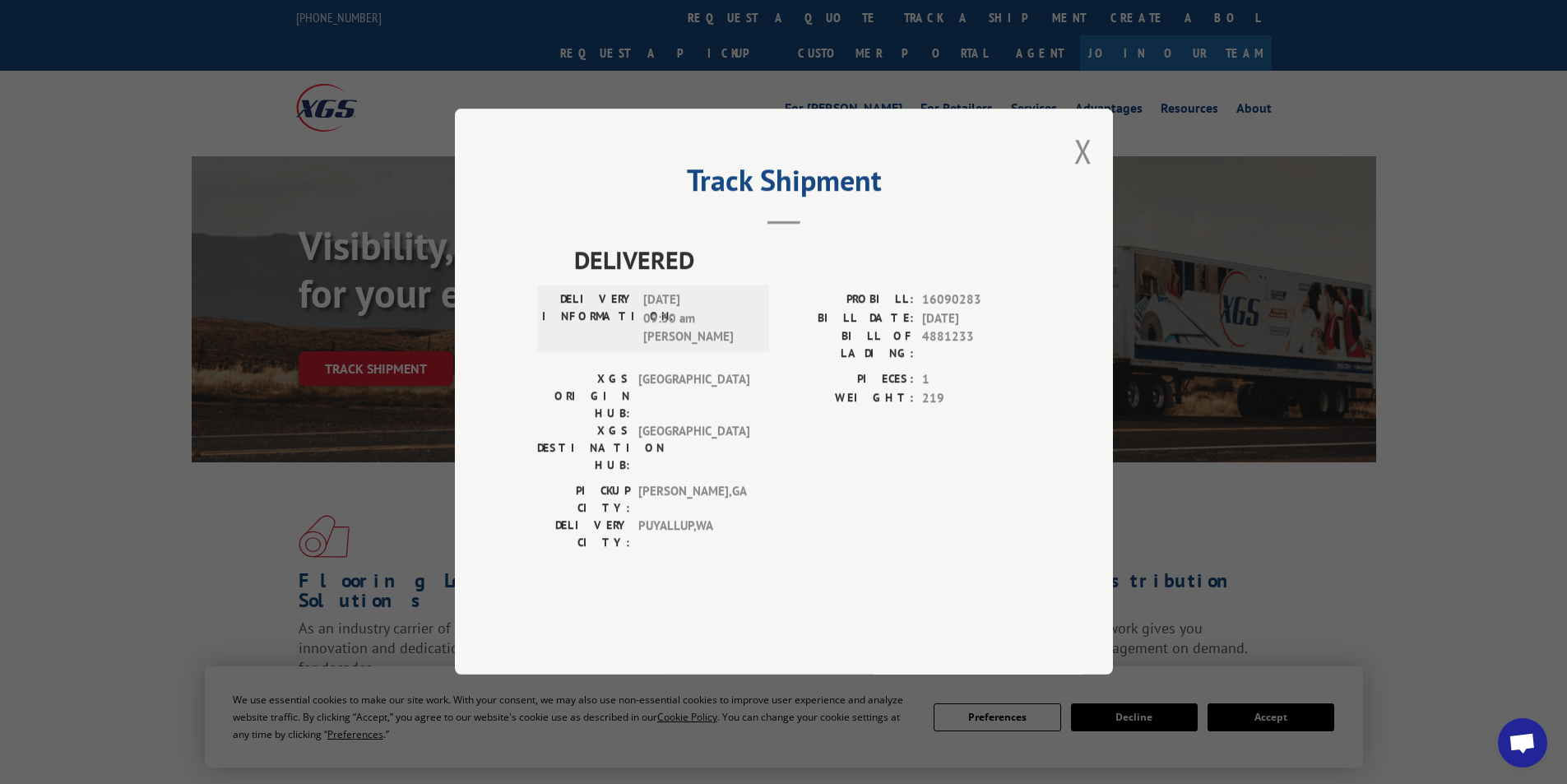
click at [1081, 173] on button "Close modal" at bounding box center [1083, 150] width 18 height 43
